Goal: Transaction & Acquisition: Purchase product/service

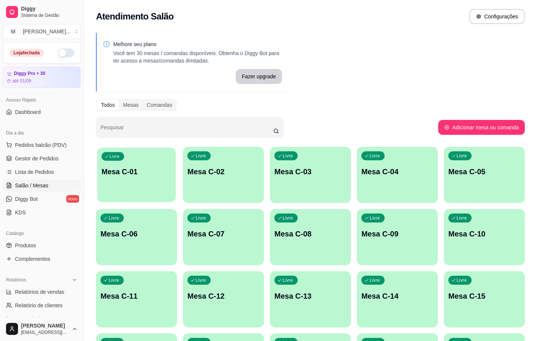
click at [127, 171] on p "Mesa C-01" at bounding box center [137, 172] width 70 height 10
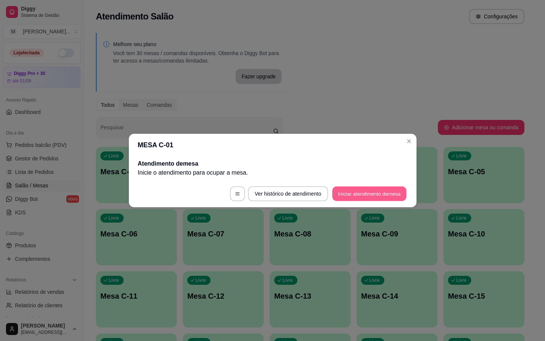
click at [359, 190] on button "Iniciar atendimento de mesa" at bounding box center [369, 194] width 74 height 15
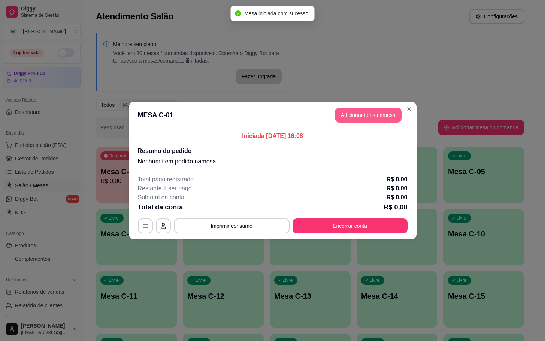
click at [383, 112] on button "Adicionar itens na mesa" at bounding box center [368, 115] width 67 height 15
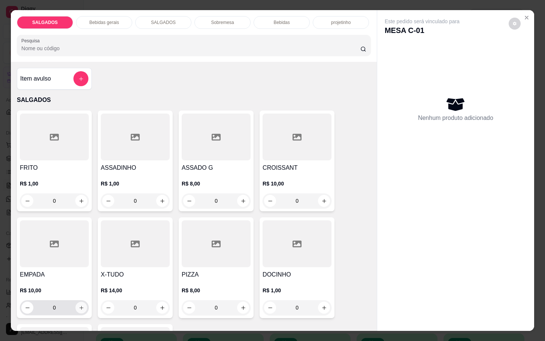
click at [79, 305] on icon "increase-product-quantity" at bounding box center [82, 308] width 6 height 6
type input "1"
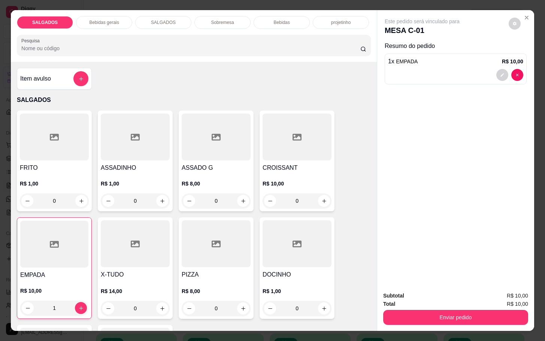
scroll to position [112, 0]
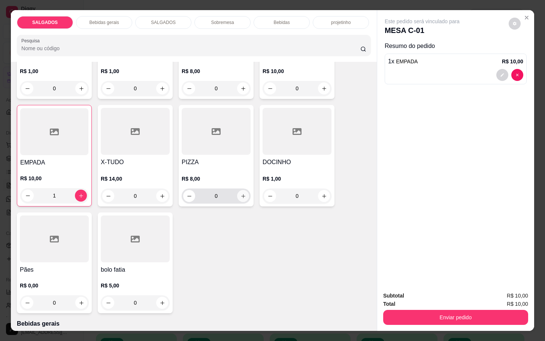
click at [241, 194] on icon "increase-product-quantity" at bounding box center [244, 196] width 6 height 6
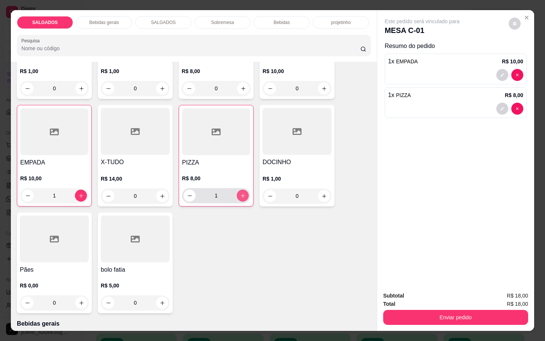
click at [240, 194] on icon "increase-product-quantity" at bounding box center [243, 196] width 6 height 6
type input "2"
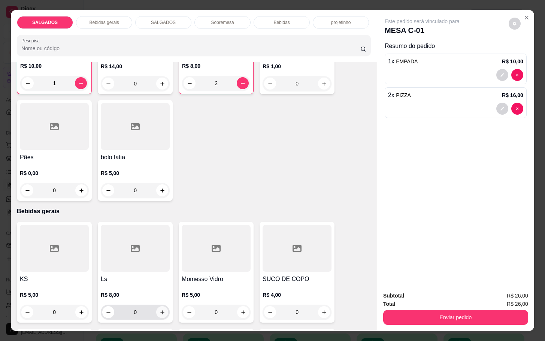
click at [160, 309] on icon "increase-product-quantity" at bounding box center [163, 312] width 6 height 6
type input "1"
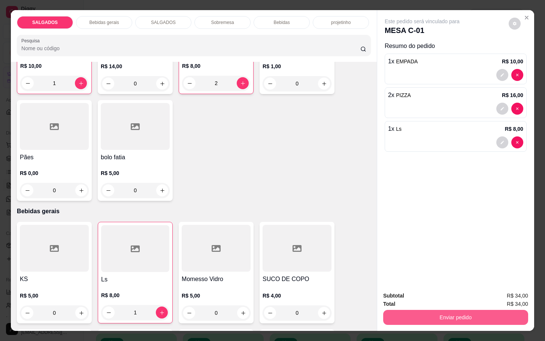
click at [462, 317] on button "Enviar pedido" at bounding box center [455, 317] width 145 height 15
click at [463, 293] on button "Não registrar e enviar pedido" at bounding box center [430, 295] width 78 height 14
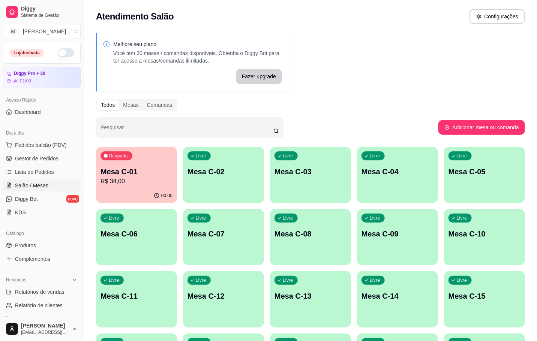
click at [155, 173] on p "Mesa C-01" at bounding box center [136, 171] width 72 height 10
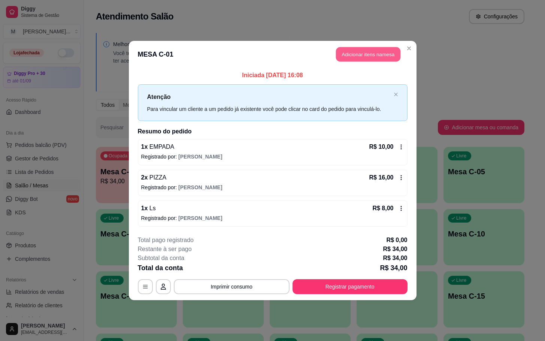
click at [366, 54] on button "Adicionar itens na mesa" at bounding box center [368, 54] width 64 height 15
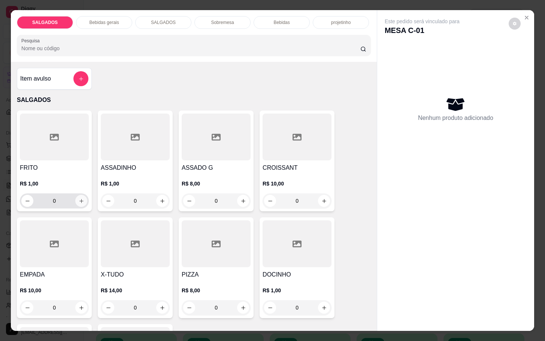
click at [75, 195] on button "increase-product-quantity" at bounding box center [81, 201] width 12 height 12
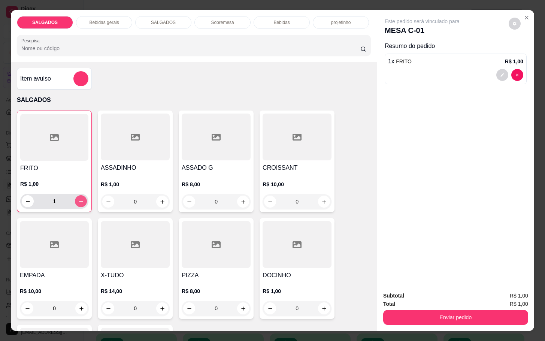
click at [75, 195] on button "increase-product-quantity" at bounding box center [81, 201] width 12 height 12
type input "2"
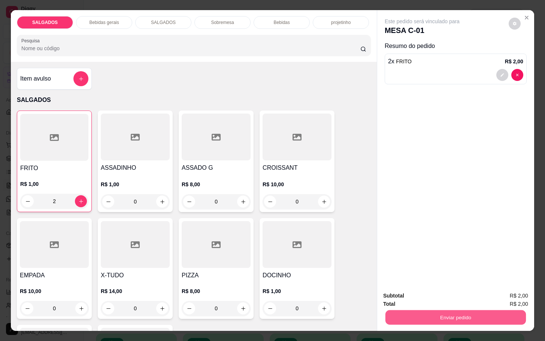
click at [465, 316] on button "Enviar pedido" at bounding box center [456, 317] width 140 height 15
click at [452, 293] on button "Não registrar e enviar pedido" at bounding box center [430, 295] width 78 height 14
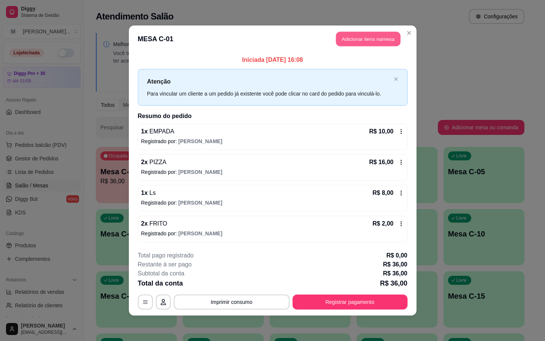
click at [372, 33] on button "Adicionar itens na mesa" at bounding box center [368, 39] width 64 height 15
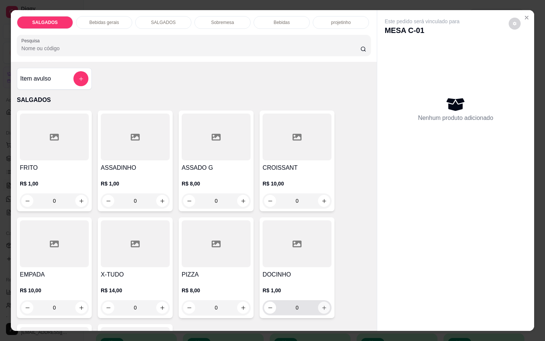
click at [323, 308] on button "increase-product-quantity" at bounding box center [324, 308] width 12 height 12
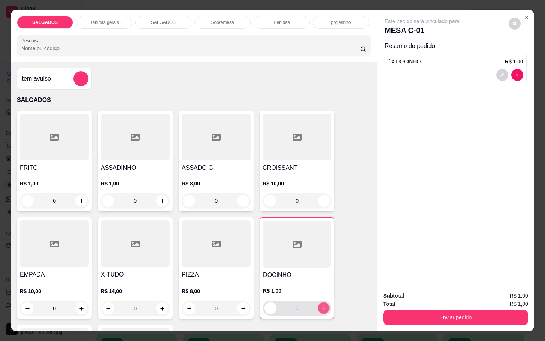
click at [323, 308] on button "increase-product-quantity" at bounding box center [324, 308] width 12 height 12
click at [322, 308] on button "increase-product-quantity" at bounding box center [324, 308] width 12 height 12
type input "4"
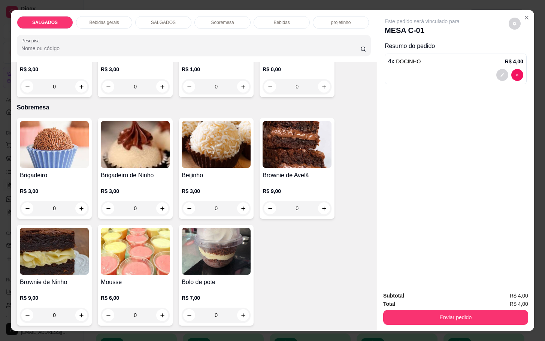
scroll to position [1180, 0]
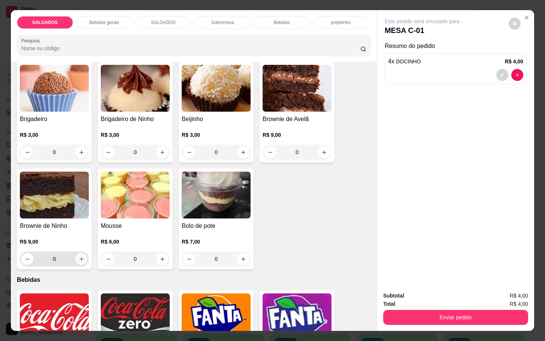
click at [79, 260] on button "increase-product-quantity" at bounding box center [81, 259] width 12 height 12
type input "1"
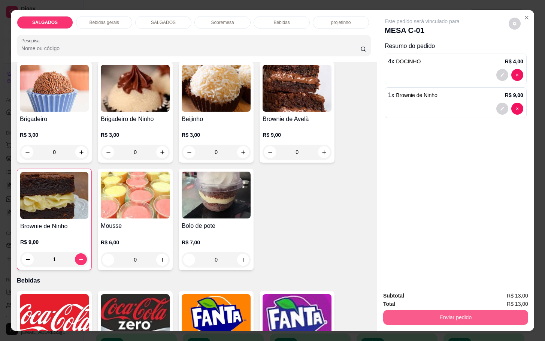
click at [434, 316] on button "Enviar pedido" at bounding box center [455, 317] width 145 height 15
click at [436, 296] on button "Não registrar e enviar pedido" at bounding box center [430, 295] width 78 height 14
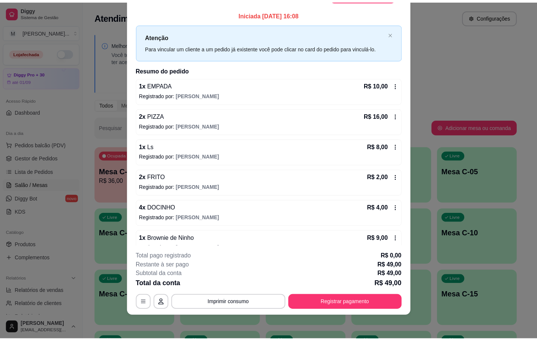
scroll to position [0, 0]
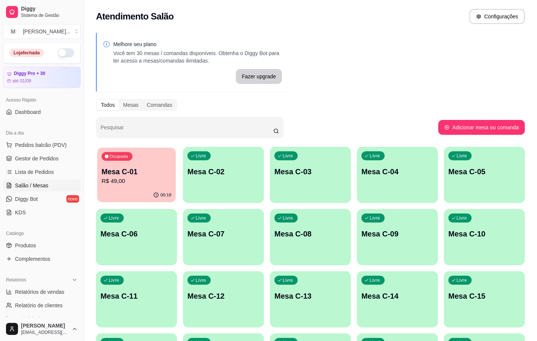
click at [129, 163] on div "Ocupada Mesa C-01 R$ 49,00" at bounding box center [136, 168] width 79 height 40
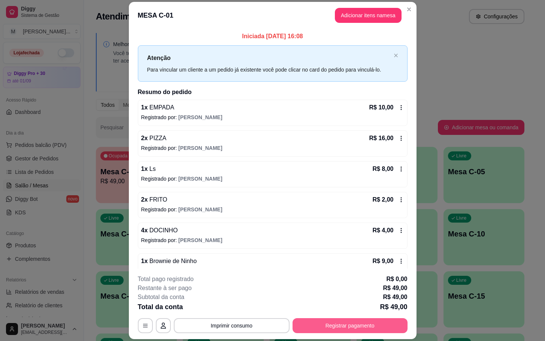
click at [355, 324] on button "Registrar pagamento" at bounding box center [350, 325] width 115 height 15
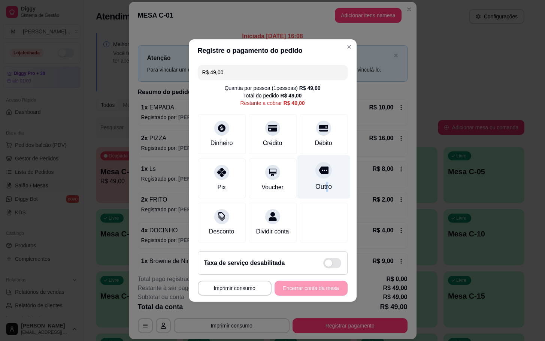
click at [321, 182] on div "Outro" at bounding box center [323, 187] width 16 height 10
type input "R$ 0,00"
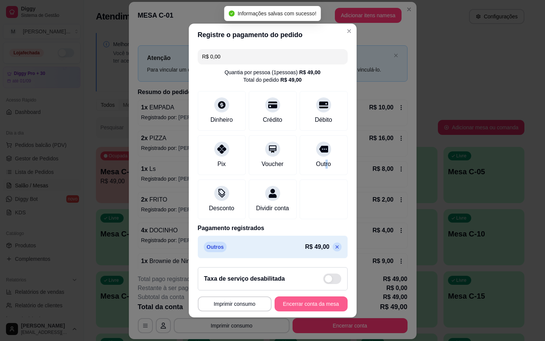
click at [317, 311] on button "Encerrar conta da mesa" at bounding box center [311, 303] width 73 height 15
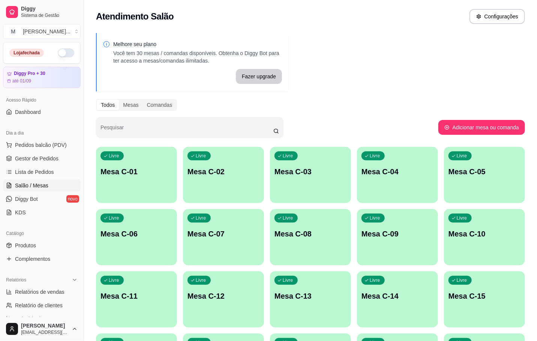
click at [72, 160] on div "Dia a dia Pedidos balcão (PDV) Gestor de Pedidos Lista de Pedidos Salão / Mesas…" at bounding box center [42, 172] width 84 height 97
click at [67, 157] on link "Gestor de Pedidos" at bounding box center [42, 158] width 78 height 12
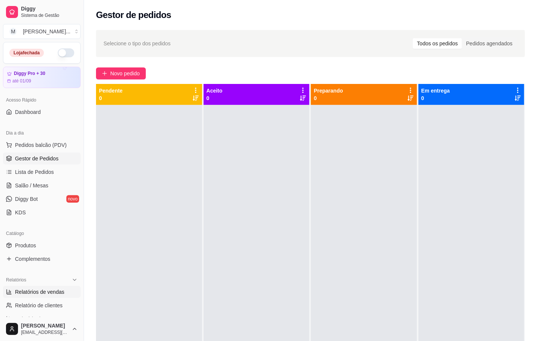
click at [28, 291] on span "Relatórios de vendas" at bounding box center [39, 291] width 49 height 7
select select "ALL"
select select "0"
